Goal: Task Accomplishment & Management: Use online tool/utility

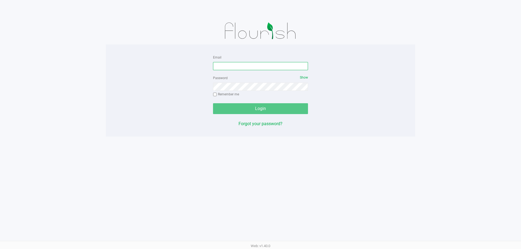
click at [237, 63] on input "Email" at bounding box center [260, 66] width 95 height 8
type input "[EMAIL_ADDRESS][DOMAIN_NAME]"
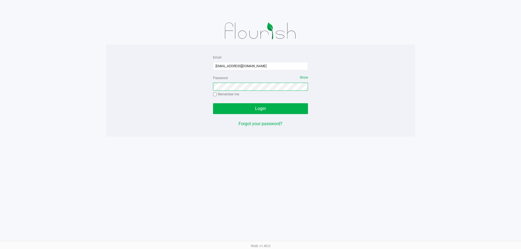
click at [213, 103] on button "Login" at bounding box center [260, 108] width 95 height 11
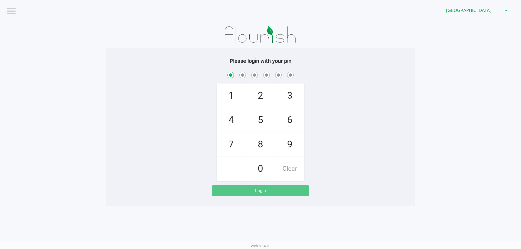
checkbox input "true"
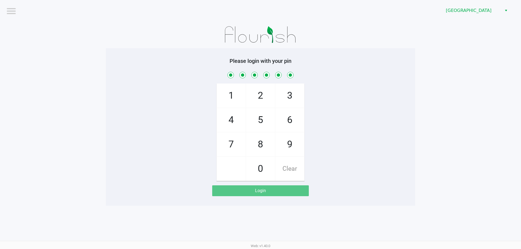
checkbox input "true"
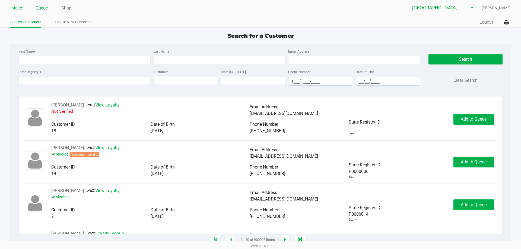
click at [45, 7] on link "Queue" at bounding box center [42, 8] width 12 height 8
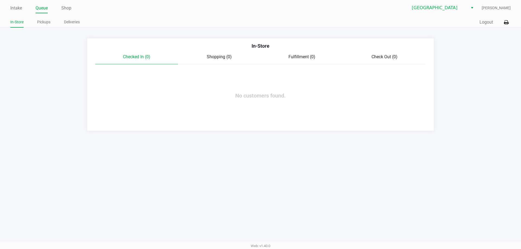
drag, startPoint x: 207, startPoint y: 56, endPoint x: 206, endPoint y: 59, distance: 2.8
click at [207, 59] on span "Shopping (0)" at bounding box center [219, 56] width 25 height 5
click at [142, 54] on div "Checked In (0)" at bounding box center [136, 57] width 83 height 7
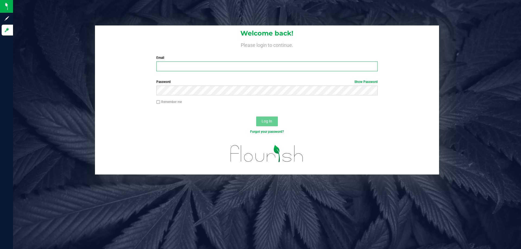
click at [195, 68] on input "Email" at bounding box center [266, 67] width 221 height 10
type input "[EMAIL_ADDRESS][DOMAIN_NAME]"
click at [256, 117] on button "Log In" at bounding box center [267, 122] width 22 height 10
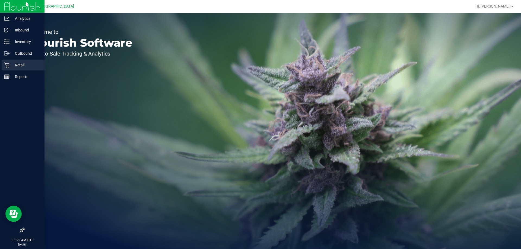
click at [15, 61] on div "Retail" at bounding box center [23, 65] width 43 height 11
